Goal: Task Accomplishment & Management: Use online tool/utility

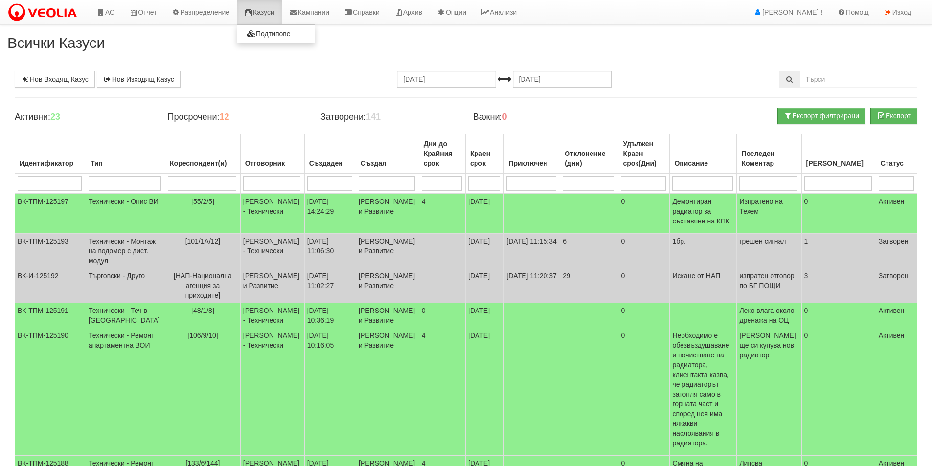
click at [259, 13] on link "Казуси" at bounding box center [259, 12] width 45 height 24
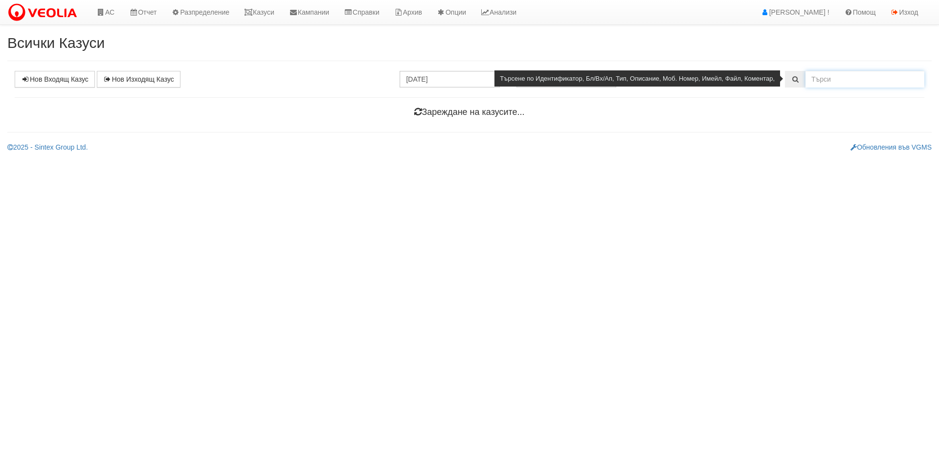
click at [847, 76] on input "text" at bounding box center [865, 79] width 119 height 17
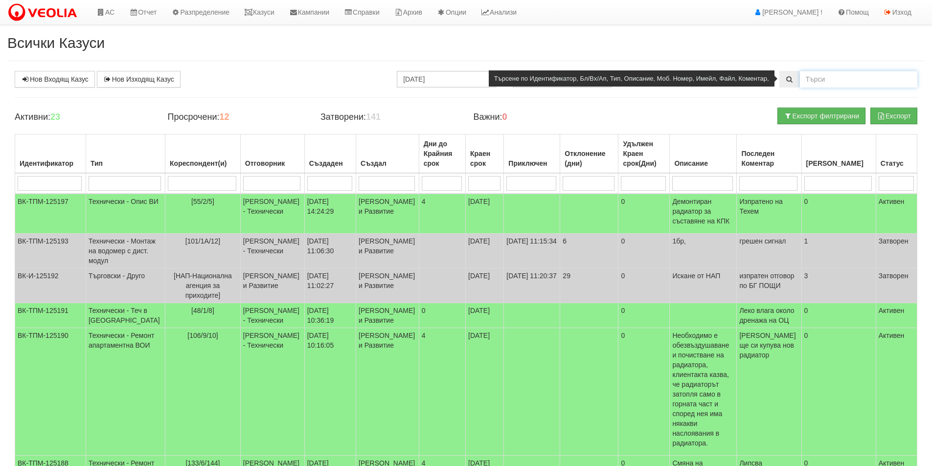
click at [834, 75] on input "text" at bounding box center [858, 79] width 117 height 17
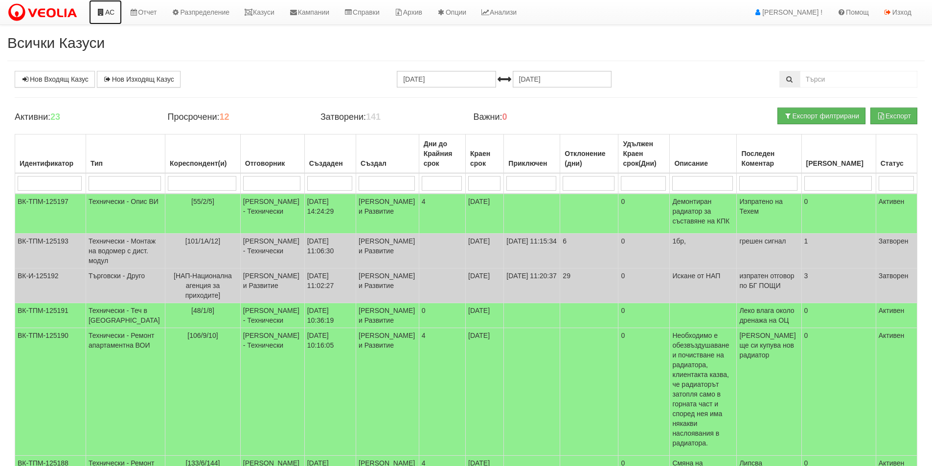
click at [118, 7] on link "АС" at bounding box center [105, 12] width 33 height 24
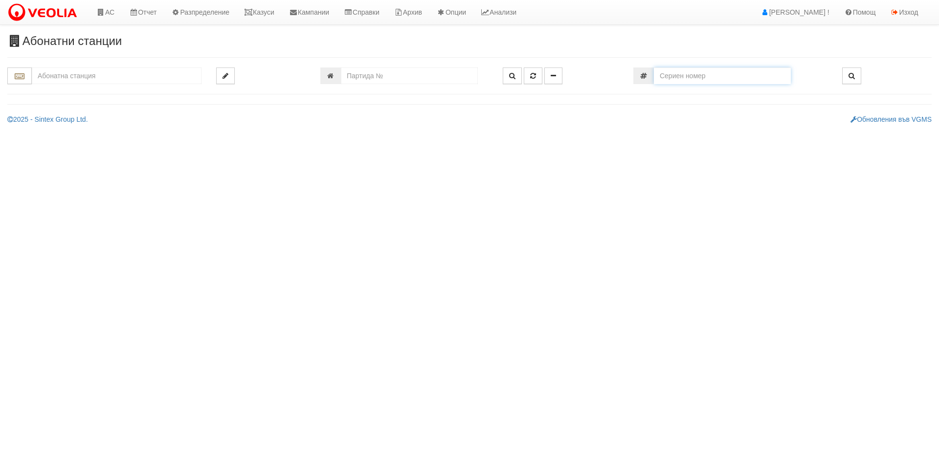
click at [725, 72] on input "number" at bounding box center [722, 76] width 137 height 17
paste input "61464320"
type input "61464320"
type input "230/3 - "ВЕОЛИЯ ЕНЕРДЖИ ВАРНА " ЕАД"
type input "20989"
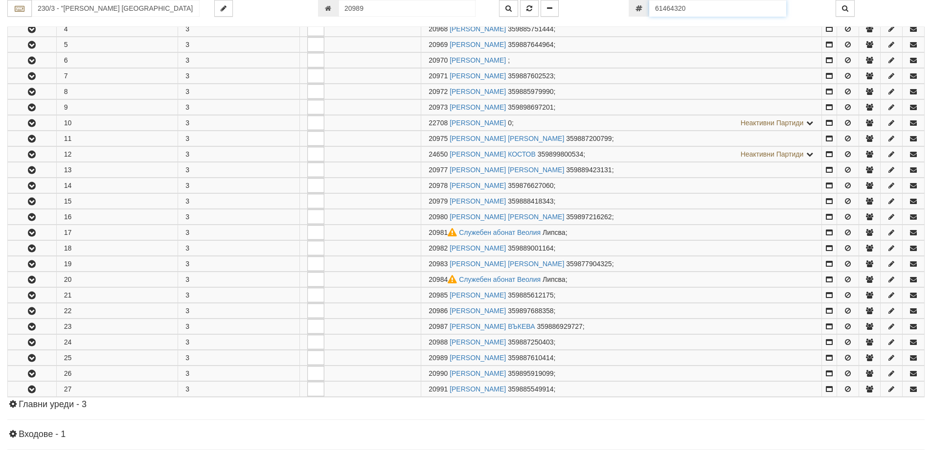
scroll to position [420, 0]
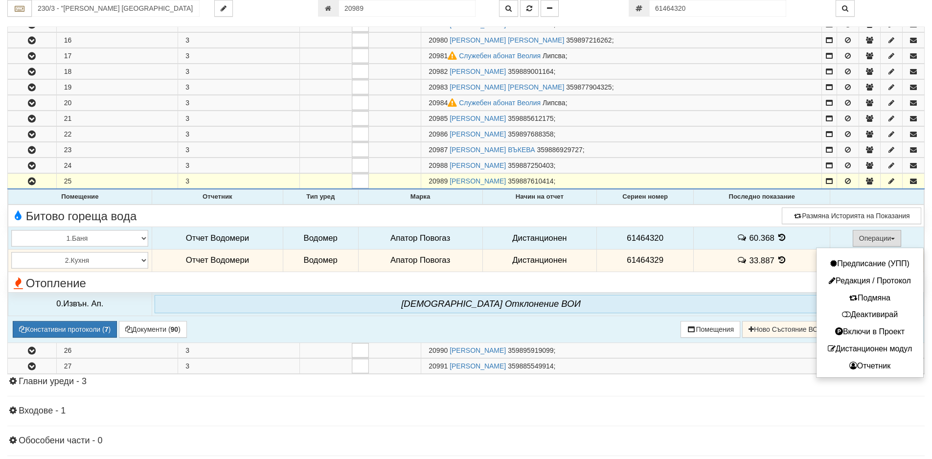
click at [866, 237] on button "Операции" at bounding box center [877, 238] width 49 height 17
click at [862, 349] on button "Дистанционен модул" at bounding box center [870, 349] width 102 height 12
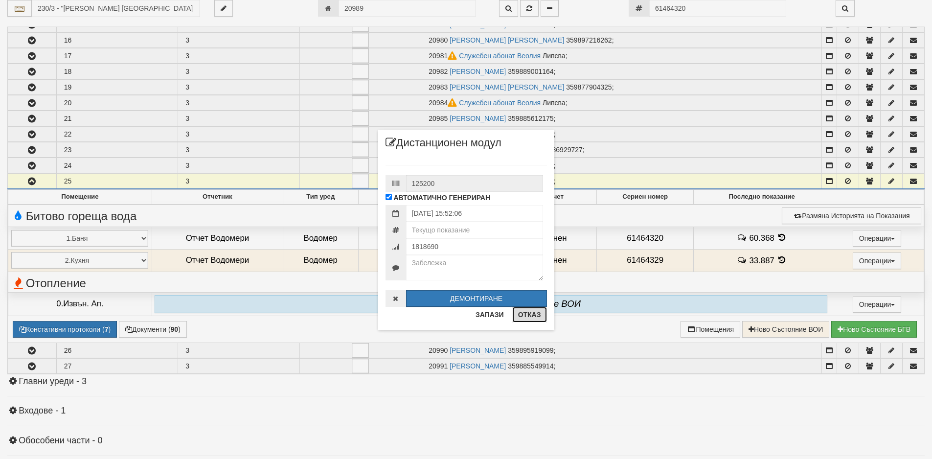
click at [531, 312] on button "Отказ" at bounding box center [529, 315] width 35 height 16
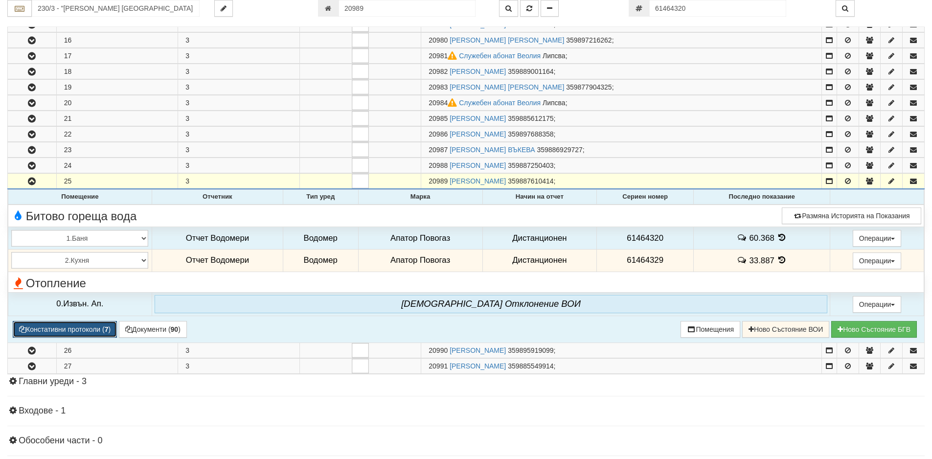
click at [68, 326] on button "Констативни протоколи ( 7 )" at bounding box center [65, 329] width 104 height 17
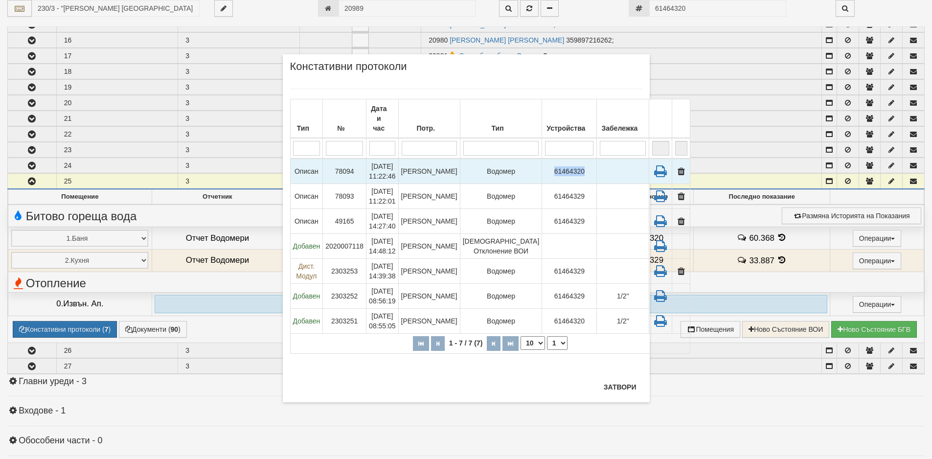
drag, startPoint x: 502, startPoint y: 159, endPoint x: 536, endPoint y: 160, distance: 34.3
click at [542, 160] on td "61464320" at bounding box center [569, 170] width 55 height 25
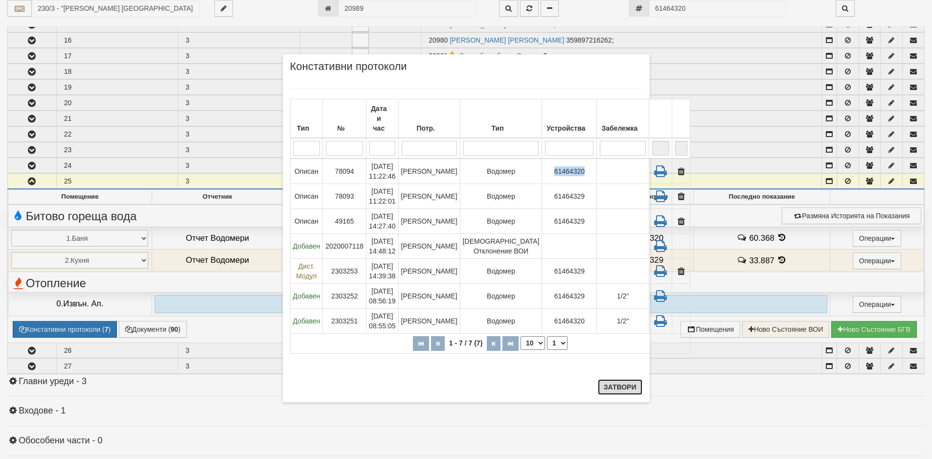
click at [621, 387] on button "Затвори" at bounding box center [620, 387] width 45 height 16
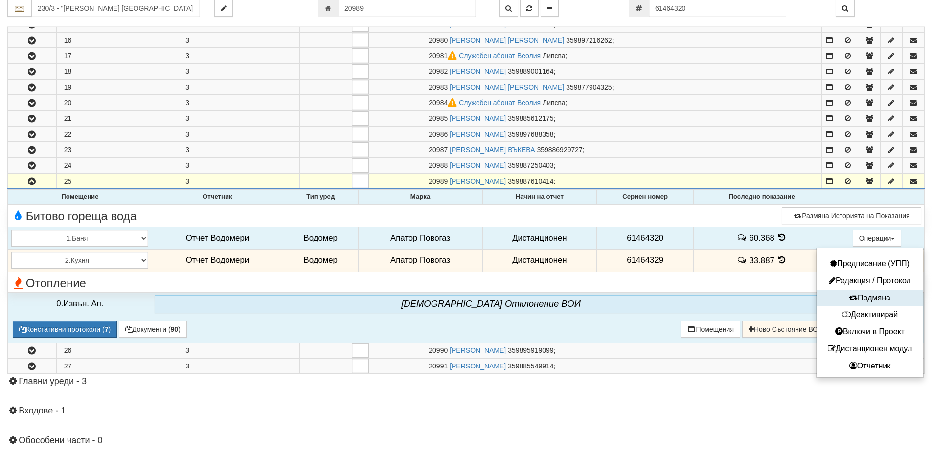
click at [869, 295] on button "Подмяна" at bounding box center [870, 298] width 102 height 12
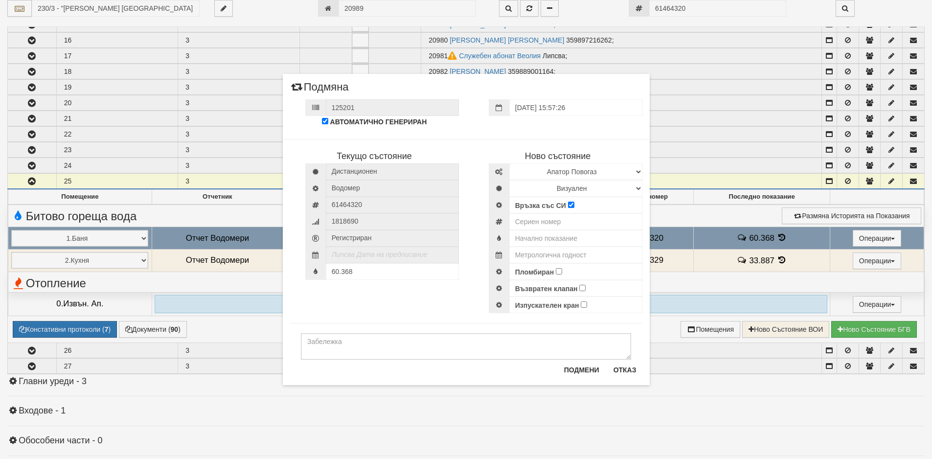
click at [629, 381] on div "Подмени Отказ" at bounding box center [600, 373] width 84 height 23
click at [628, 373] on button "Отказ" at bounding box center [625, 370] width 35 height 16
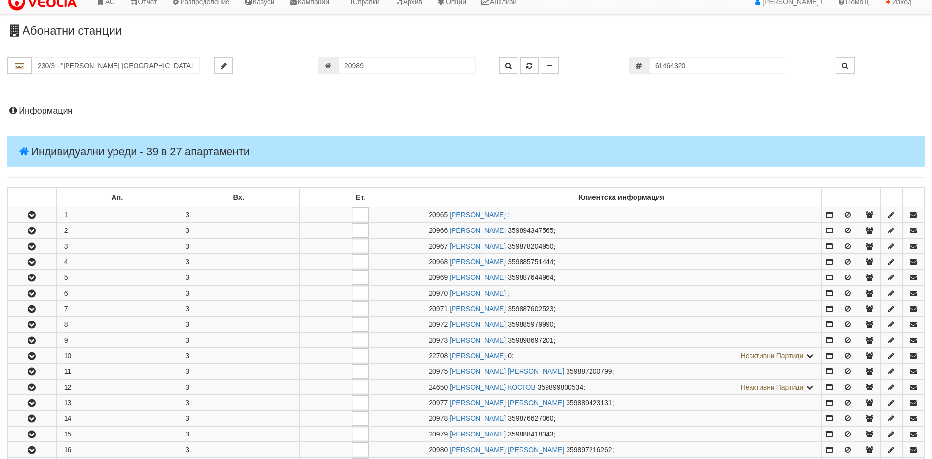
scroll to position [0, 0]
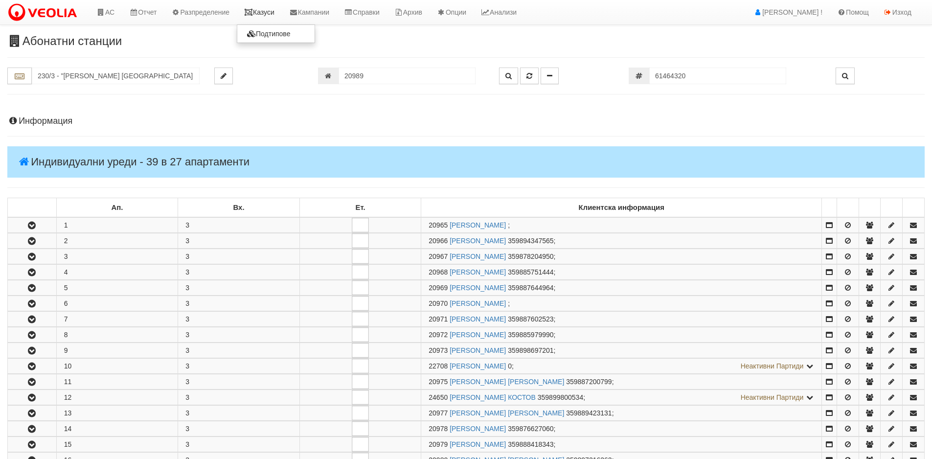
click at [264, 15] on link "Казуси" at bounding box center [259, 12] width 45 height 24
